Goal: Task Accomplishment & Management: Use online tool/utility

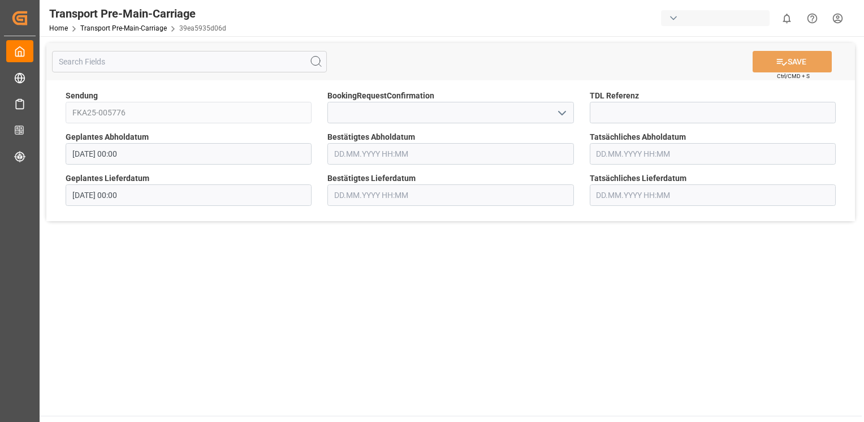
click at [564, 116] on icon "open menu" at bounding box center [562, 113] width 14 height 14
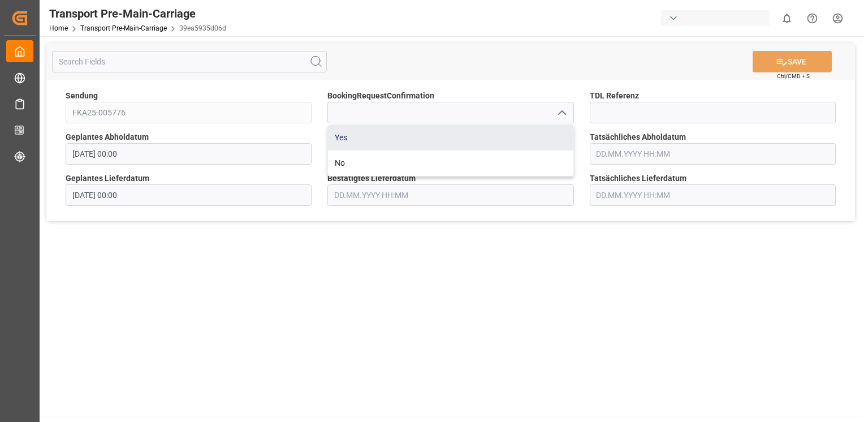
click at [532, 132] on div "Yes" at bounding box center [450, 137] width 245 height 25
type input "Yes"
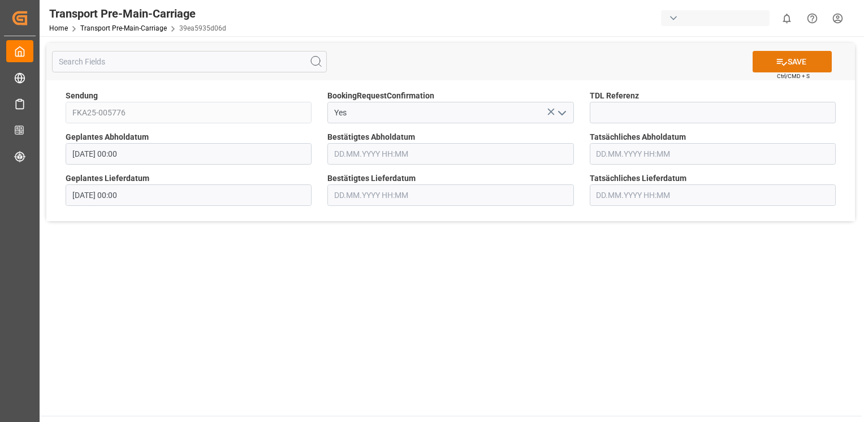
click at [785, 62] on button "SAVE" at bounding box center [792, 61] width 79 height 21
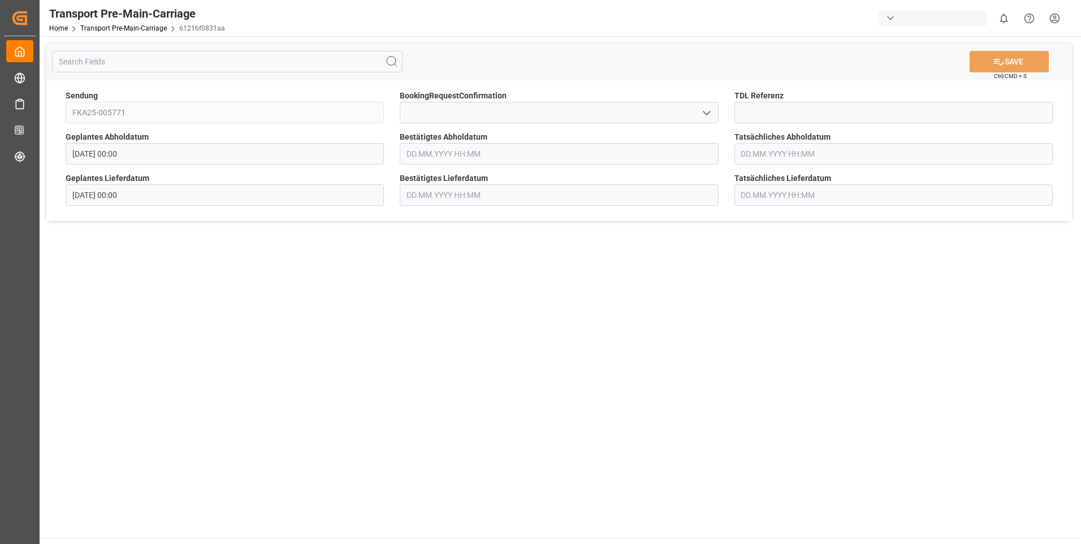
click at [705, 119] on icon "open menu" at bounding box center [707, 113] width 14 height 14
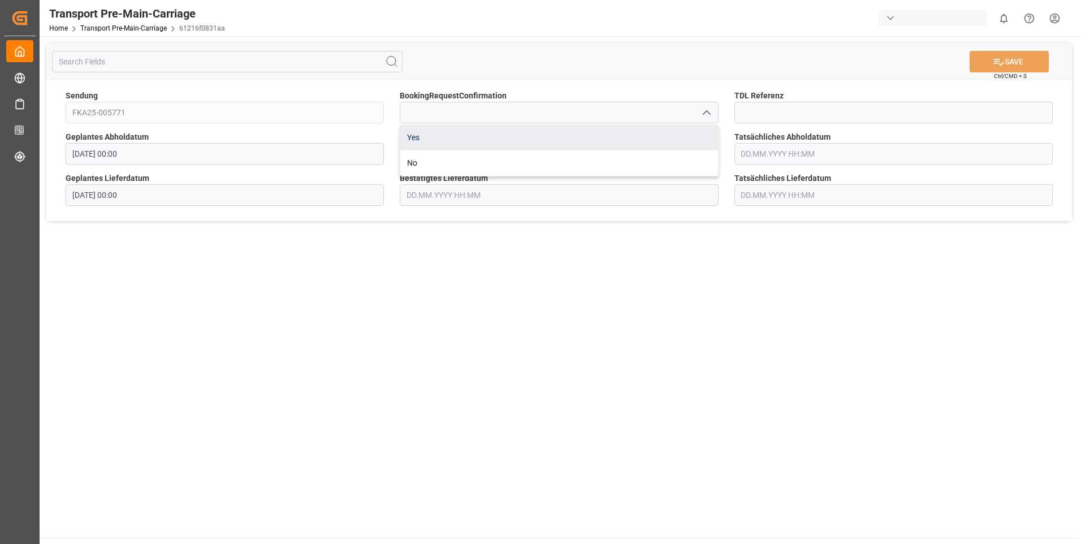
click at [694, 133] on div "Yes" at bounding box center [558, 137] width 317 height 25
type input "Yes"
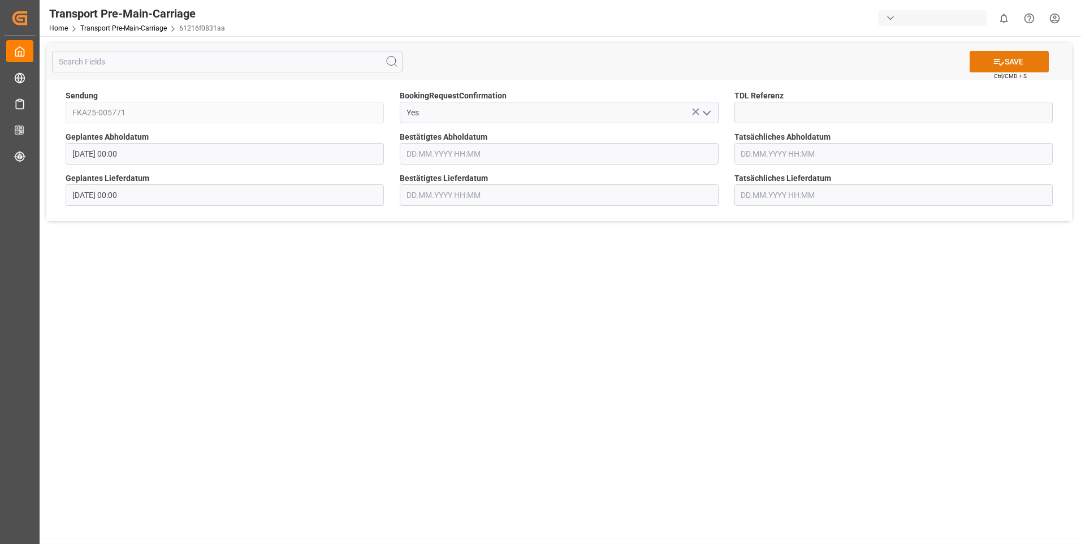
click at [996, 67] on button "SAVE" at bounding box center [1009, 61] width 79 height 21
